Goal: Transaction & Acquisition: Purchase product/service

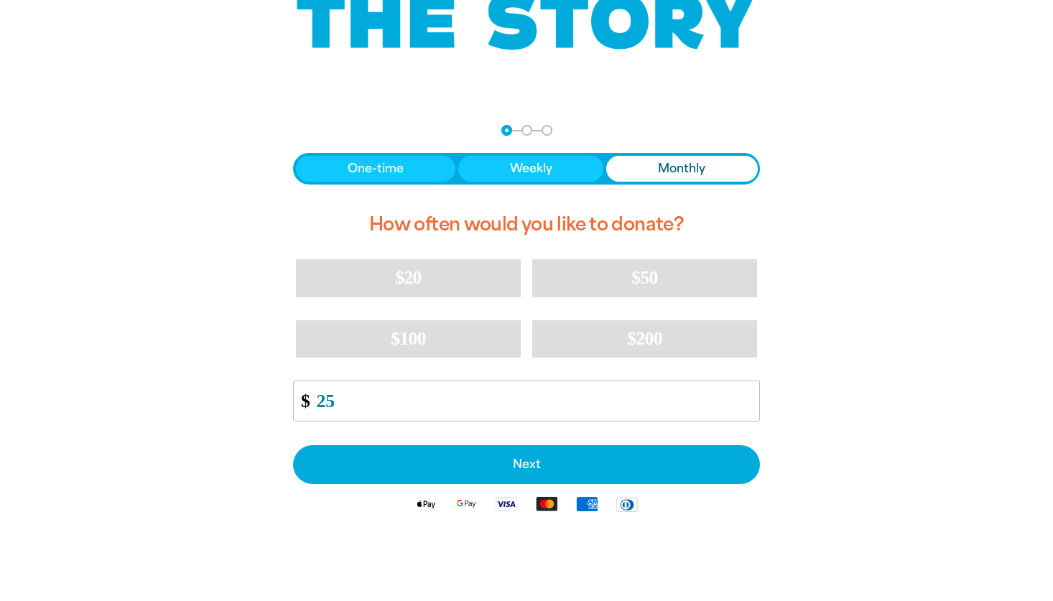
type input "25"
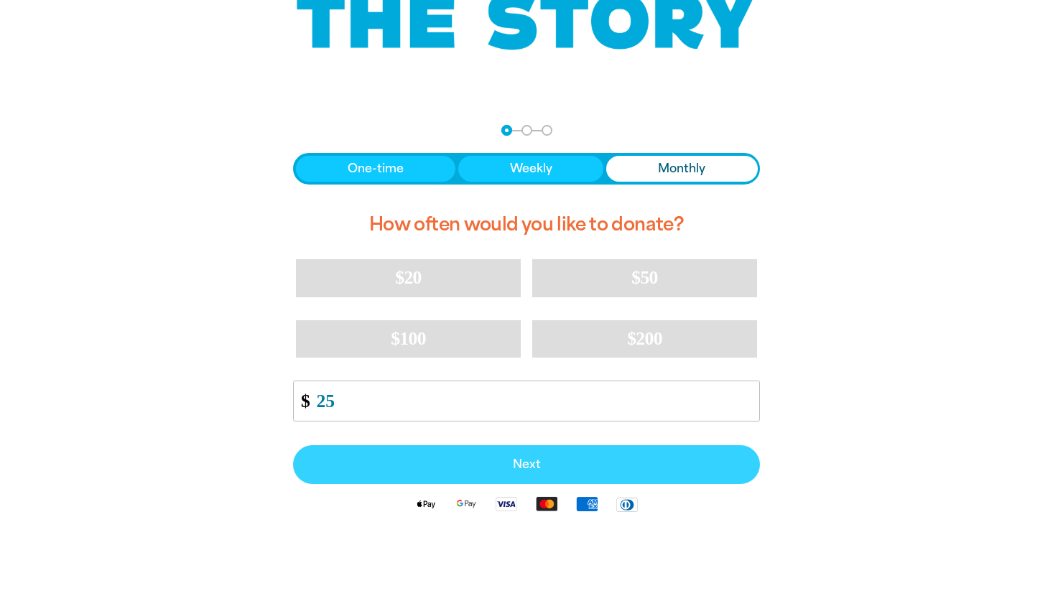
click at [485, 461] on span "Next" at bounding box center [526, 464] width 435 height 11
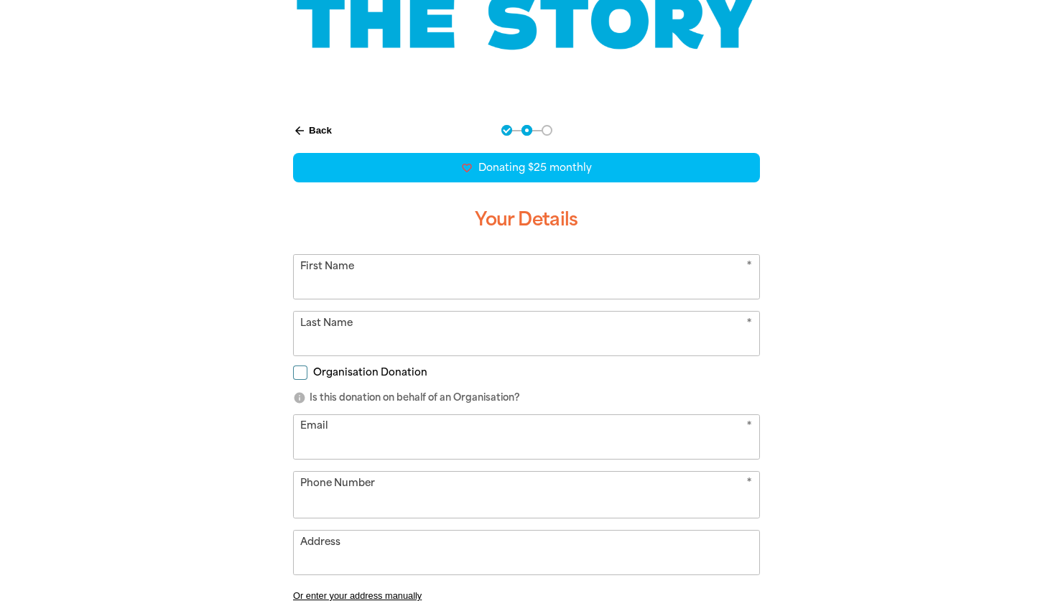
select select "AU"
click at [408, 279] on input "First Name" at bounding box center [526, 277] width 465 height 44
type input "[PERSON_NAME]"
type input "[PERSON_NAME][EMAIL_ADDRESS][DOMAIN_NAME]"
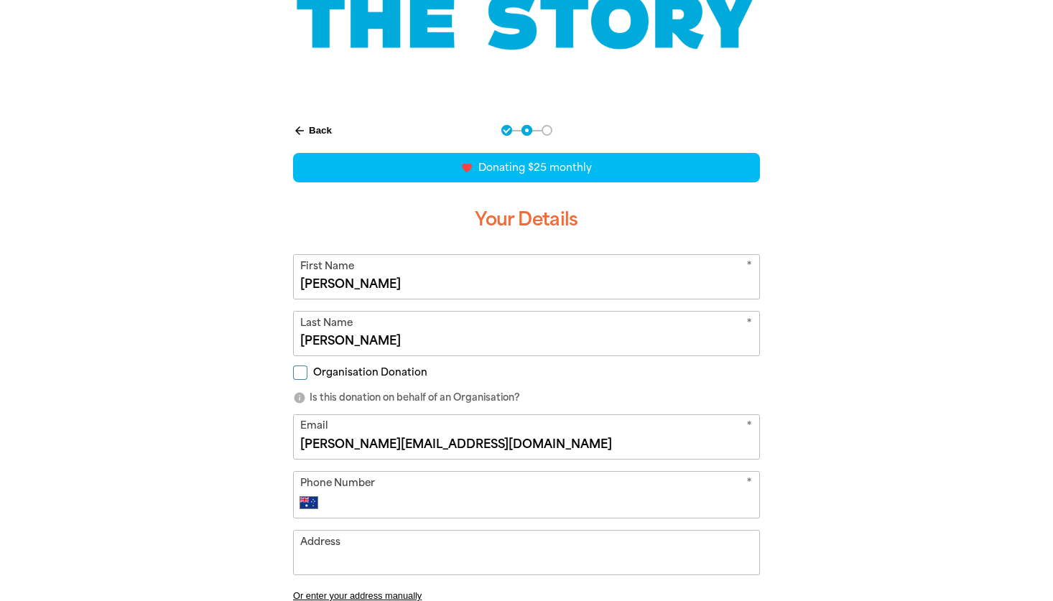
type input "PO Box 230"
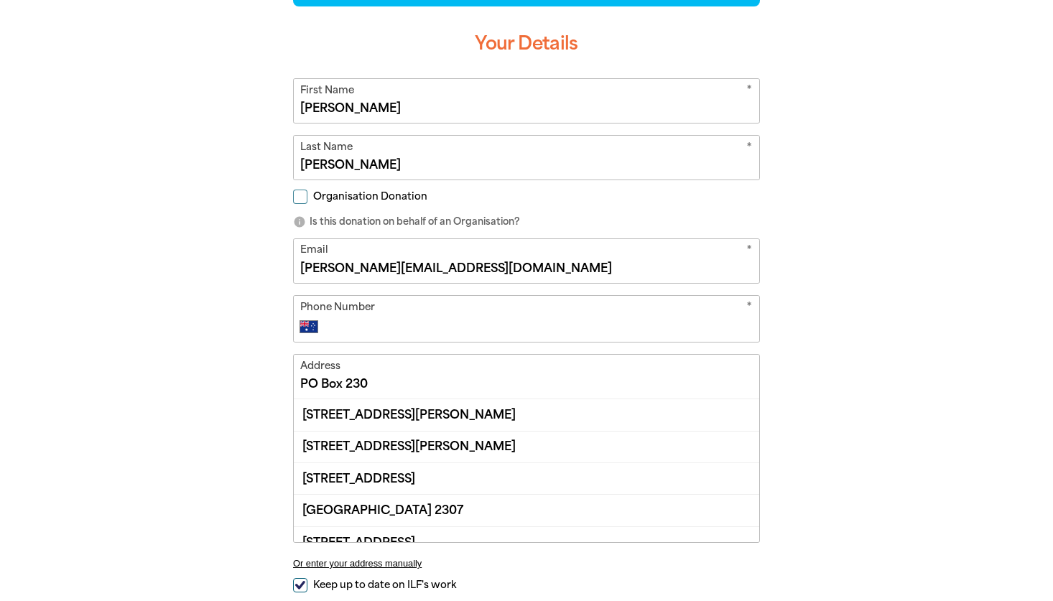
scroll to position [391, 0]
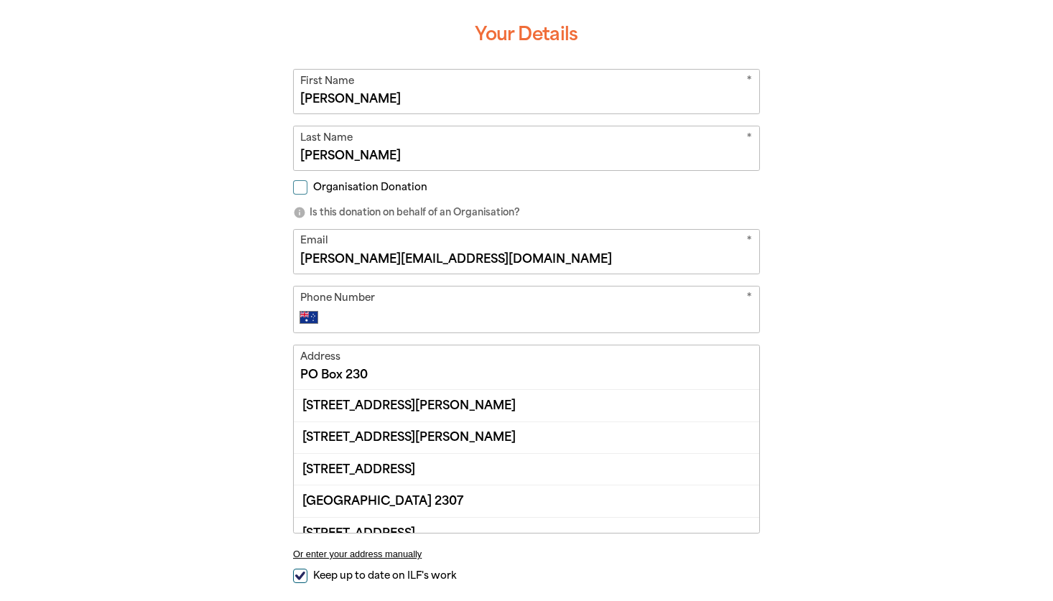
click at [363, 327] on div "* Phone Number International [GEOGRAPHIC_DATA] [GEOGRAPHIC_DATA] [GEOGRAPHIC_DA…" at bounding box center [526, 309] width 467 height 47
click at [337, 318] on input "Phone Number" at bounding box center [541, 317] width 425 height 17
type input "0413 515 015"
click at [342, 376] on input "PO Box 230" at bounding box center [526, 367] width 465 height 44
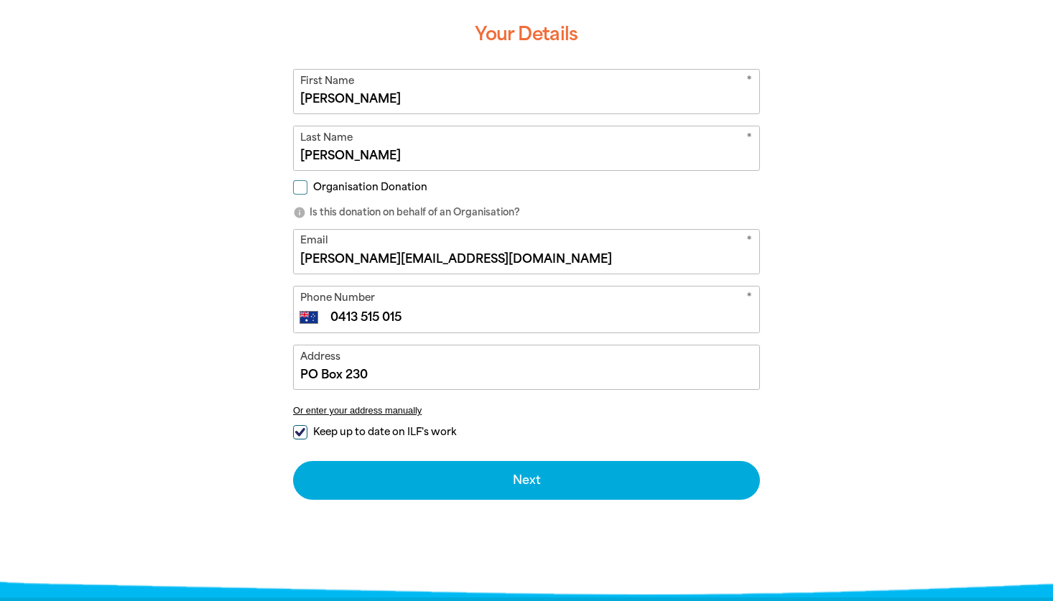
click at [213, 425] on div "arrow_back Back Step 1 Step 2 Step 3 favorite_border favorite favorite favorite…" at bounding box center [527, 256] width 862 height 669
click at [399, 368] on input "PO Box 230" at bounding box center [526, 367] width 465 height 44
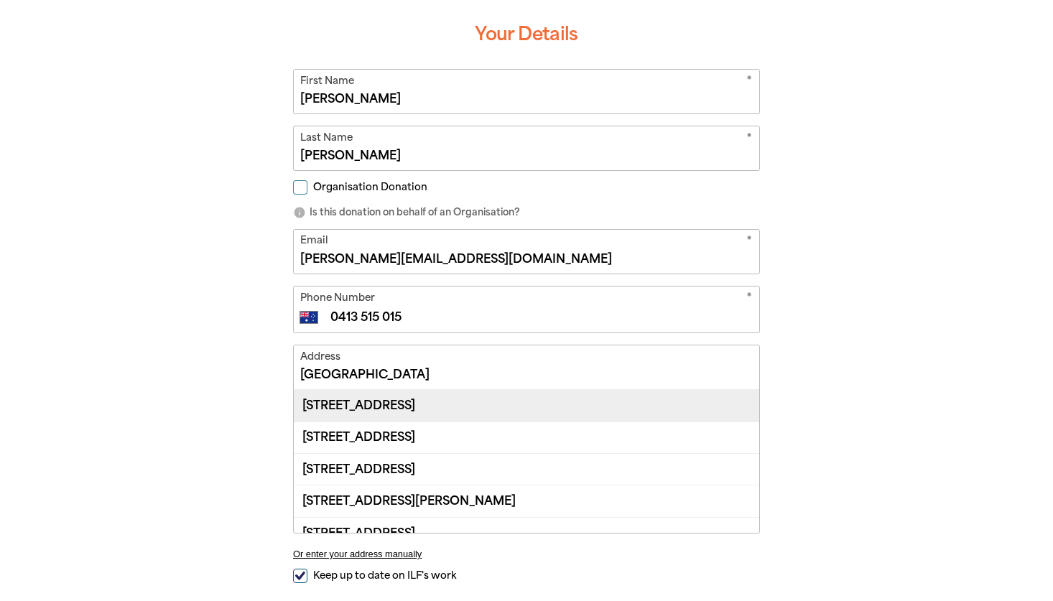
click at [431, 406] on div "[STREET_ADDRESS]" at bounding box center [526, 405] width 465 height 31
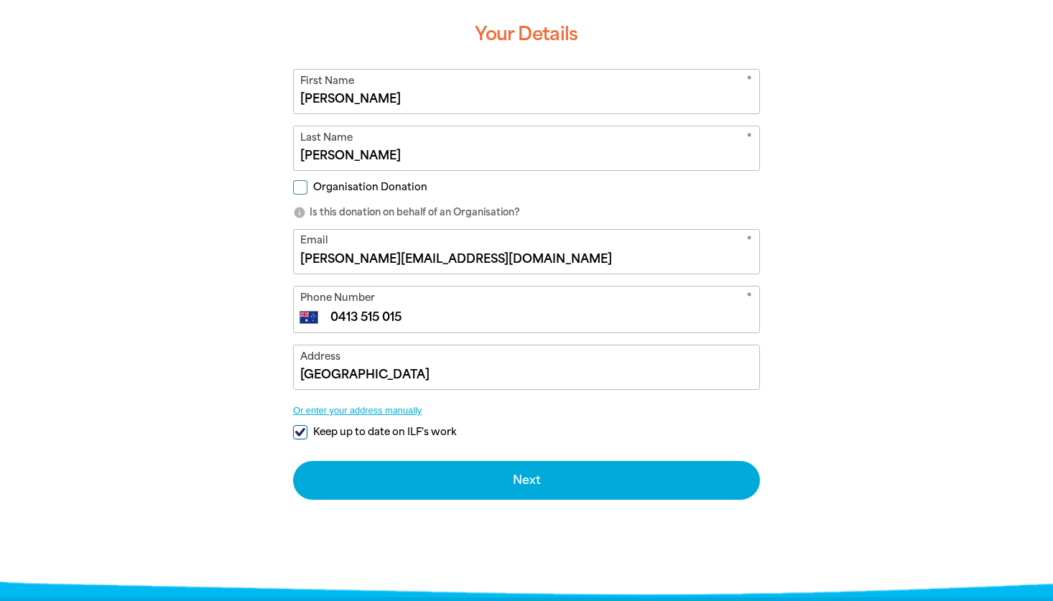
type input "[STREET_ADDRESS]"
drag, startPoint x: 454, startPoint y: 256, endPoint x: 293, endPoint y: 254, distance: 160.9
click at [293, 254] on div "* Email [PERSON_NAME][EMAIL_ADDRESS][DOMAIN_NAME]" at bounding box center [526, 251] width 467 height 45
type input "[EMAIL_ADDRESS][DOMAIN_NAME]"
click at [125, 394] on div "arrow_back Back Step 1 Step 2 Step 3 favorite_border favorite favorite favorite…" at bounding box center [527, 256] width 862 height 669
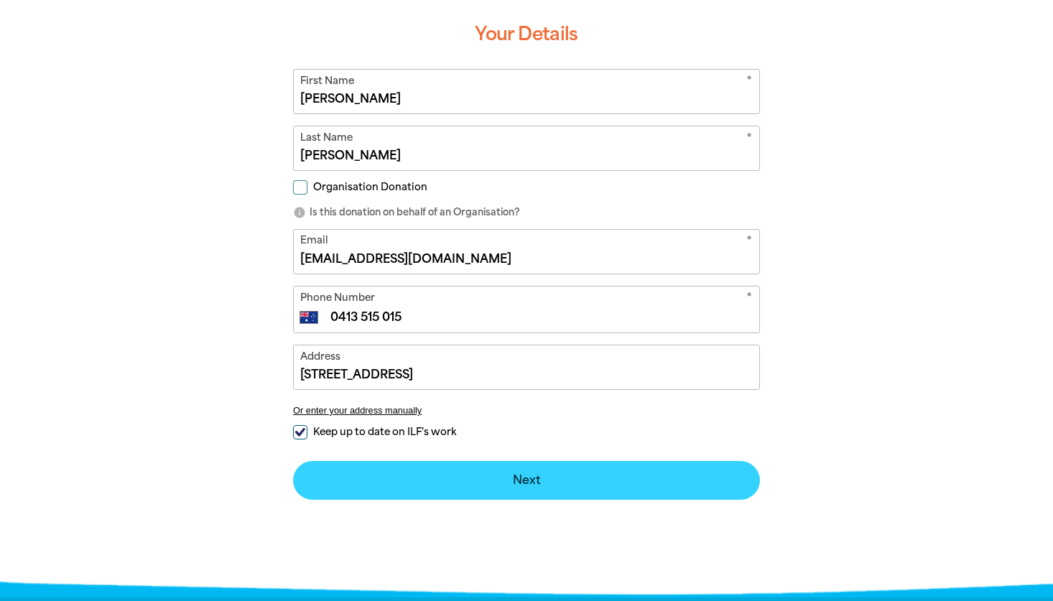
click at [469, 481] on button "Next chevron_right" at bounding box center [526, 480] width 467 height 39
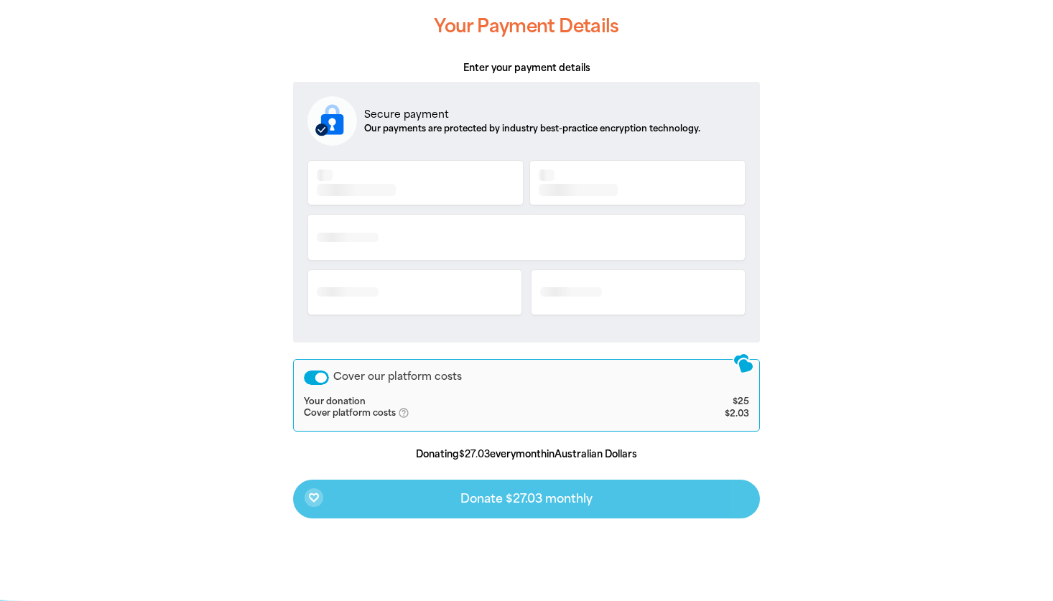
scroll to position [310, 0]
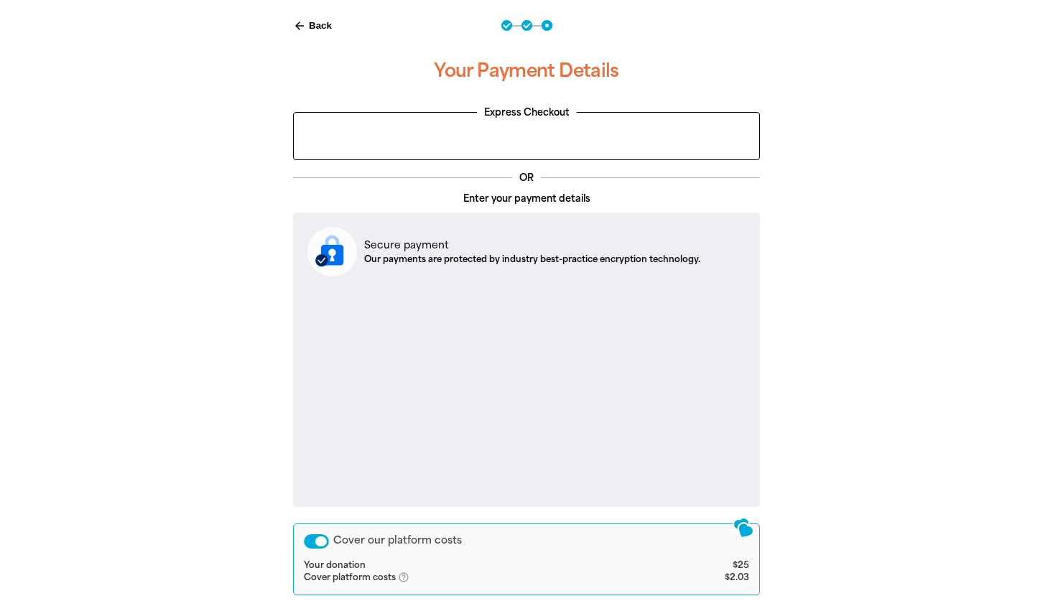
click at [260, 412] on div "arrow_back Back Step 1 Step 2 Step 3 Your Payment Details Express Checkout OR E…" at bounding box center [527, 387] width 546 height 771
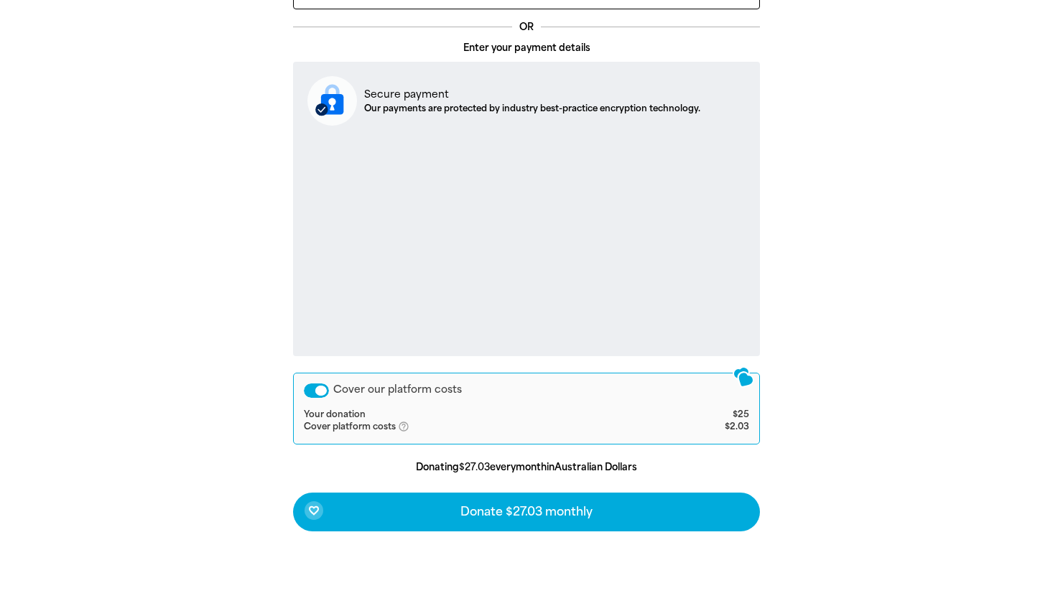
scroll to position [581, 0]
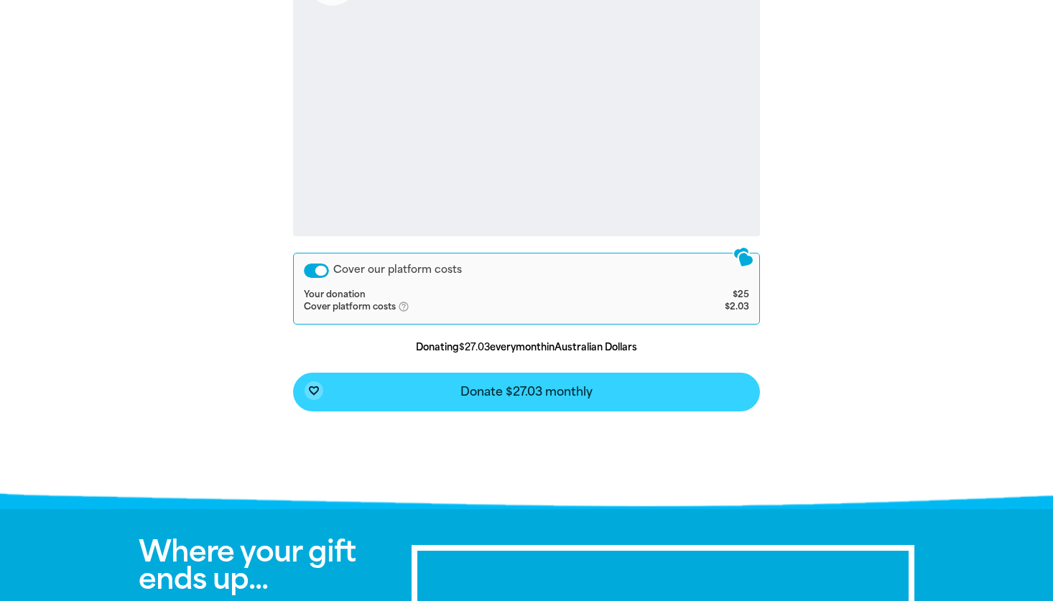
click at [473, 388] on span "Donate $27.03 monthly" at bounding box center [526, 391] width 132 height 11
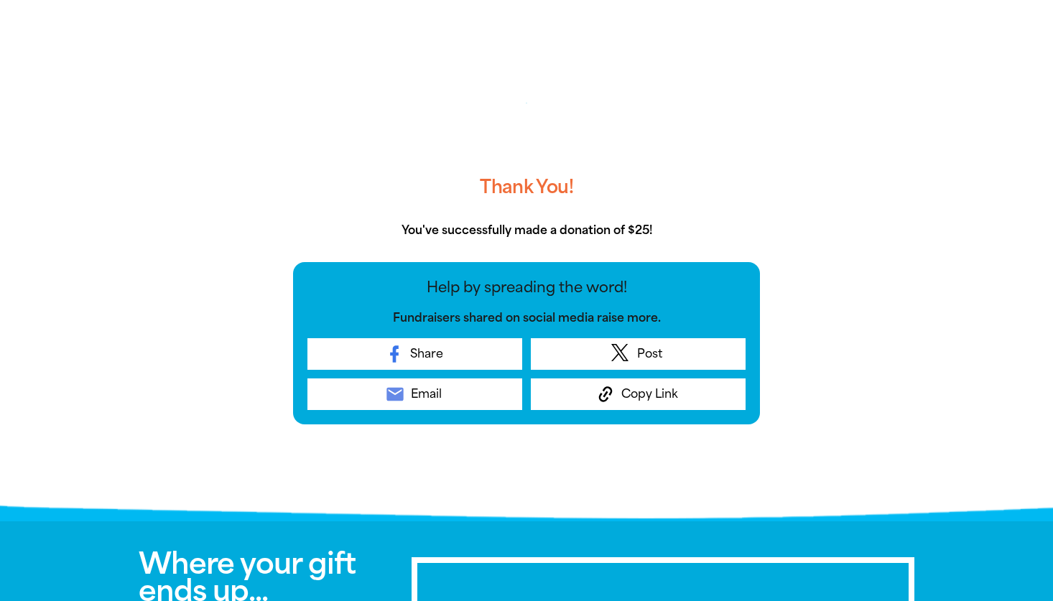
scroll to position [294, 0]
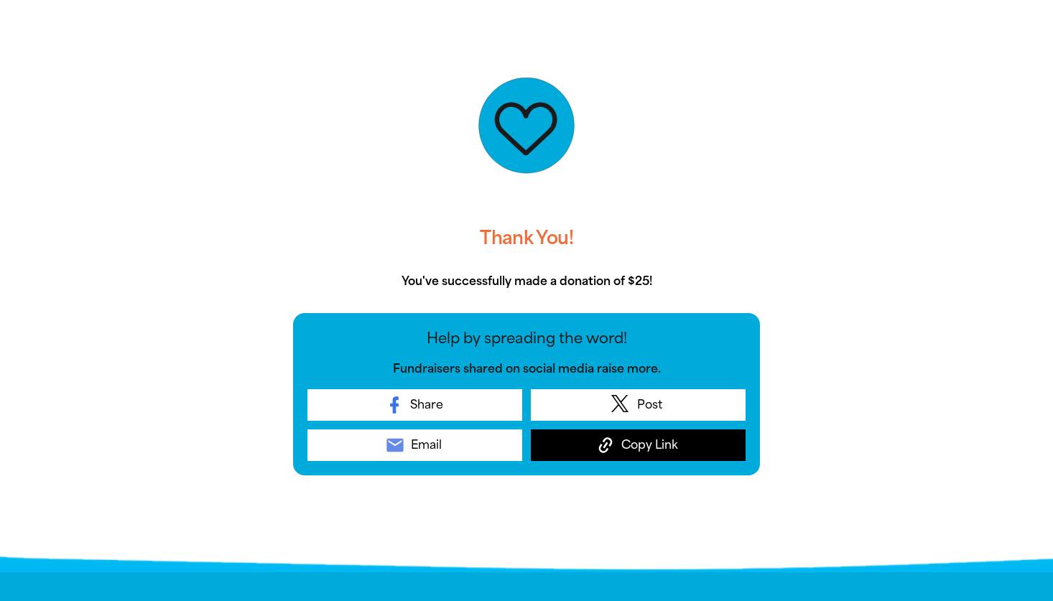
click at [669, 450] on span "Copy Link" at bounding box center [649, 445] width 57 height 17
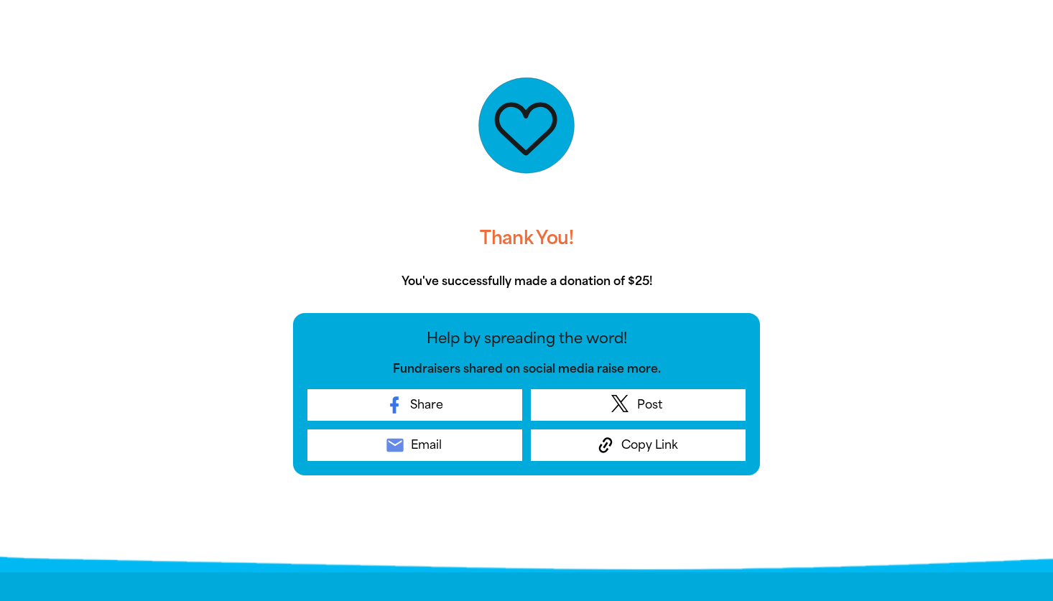
click at [839, 281] on div "Thank You! You've successfully made a donation of $25! Help by spreading the wo…" at bounding box center [527, 291] width 862 height 547
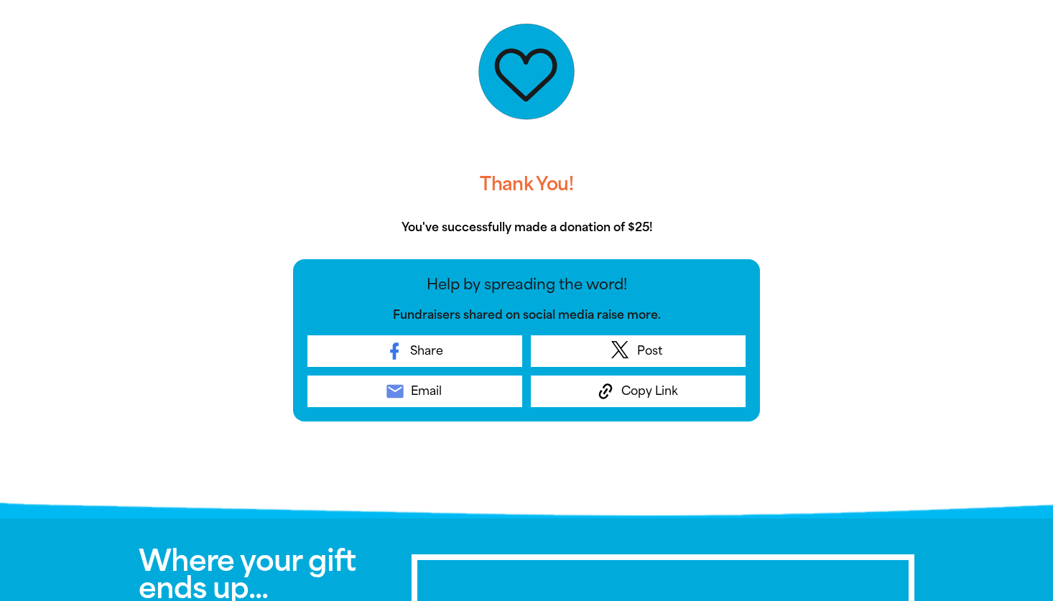
scroll to position [347, 0]
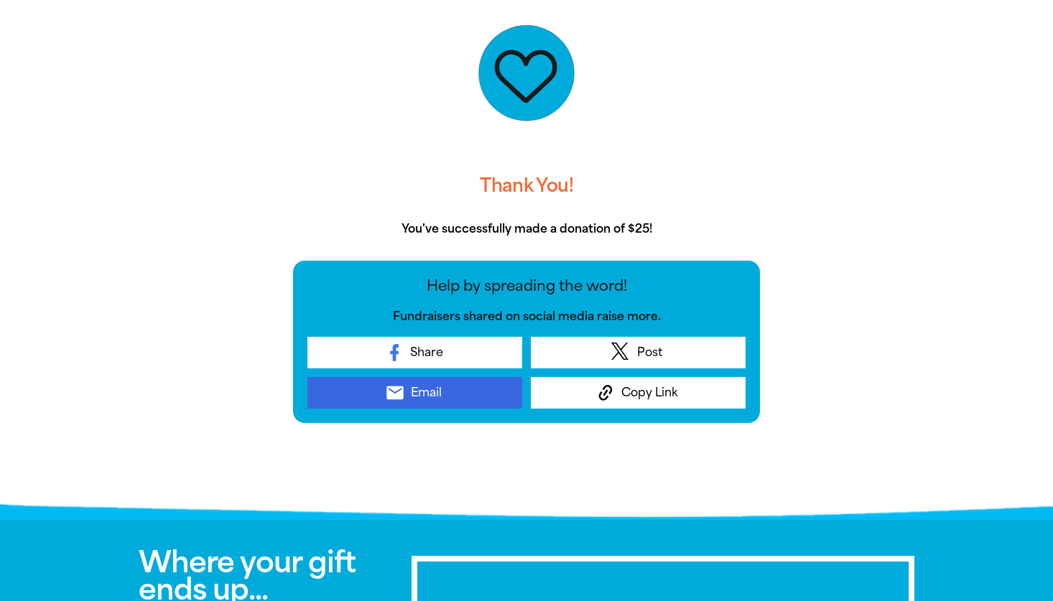
click at [421, 397] on span "Email" at bounding box center [426, 392] width 31 height 17
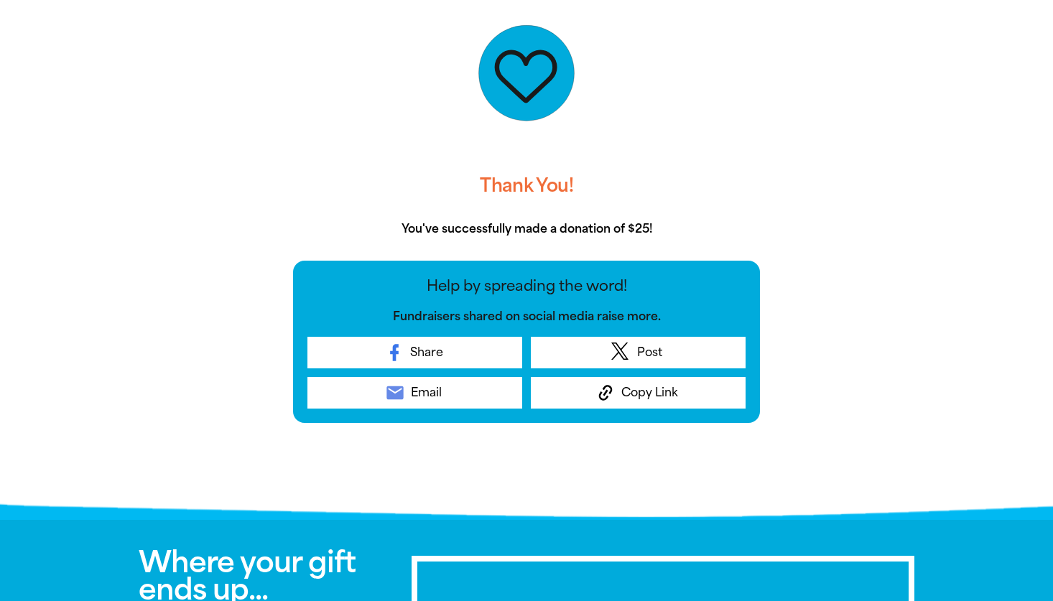
click at [930, 240] on div "Thank You! You've successfully made a donation of $25! Help by spreading the wo…" at bounding box center [527, 239] width 862 height 547
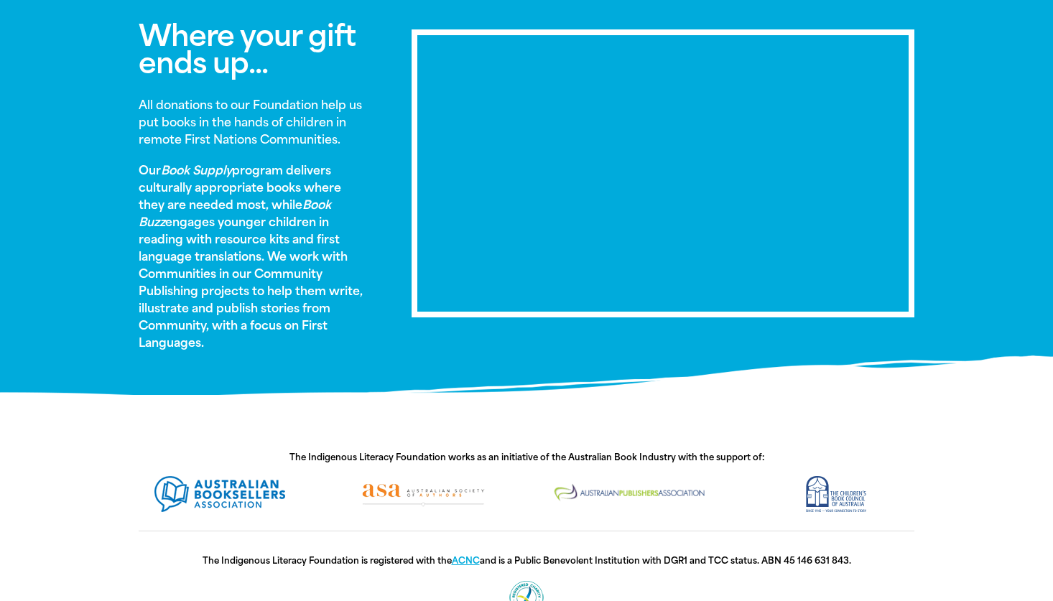
scroll to position [874, 0]
